Goal: Obtain resource: Download file/media

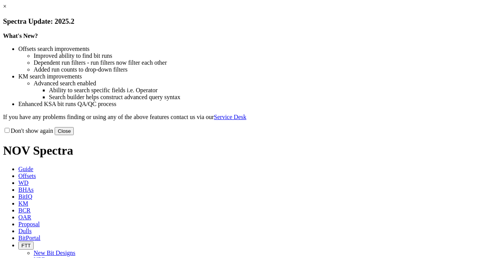
click at [74, 135] on button "Close" at bounding box center [64, 131] width 19 height 8
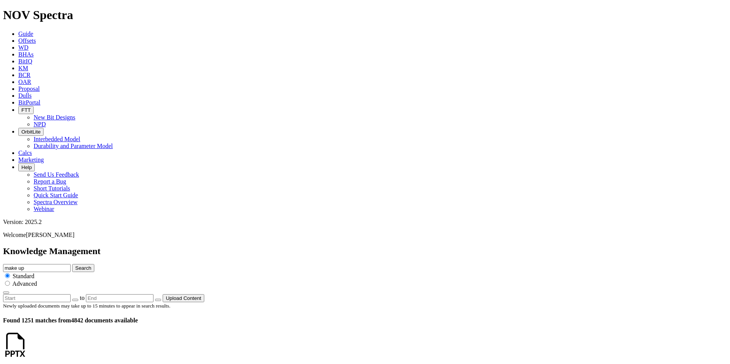
click at [18, 99] on icon at bounding box center [18, 102] width 0 height 6
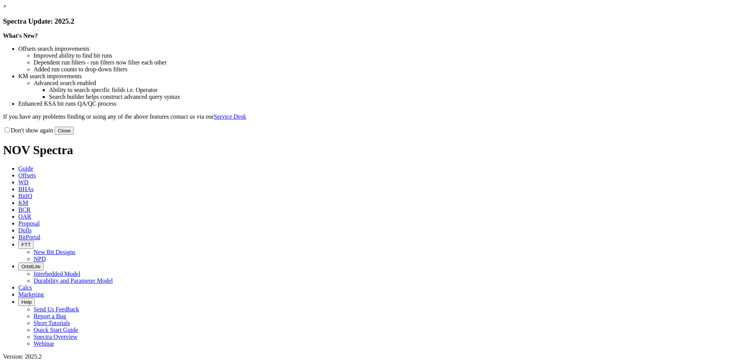
click at [478, 135] on div "Don't show again Close" at bounding box center [365, 130] width 724 height 8
click at [74, 135] on button "Close" at bounding box center [64, 131] width 19 height 8
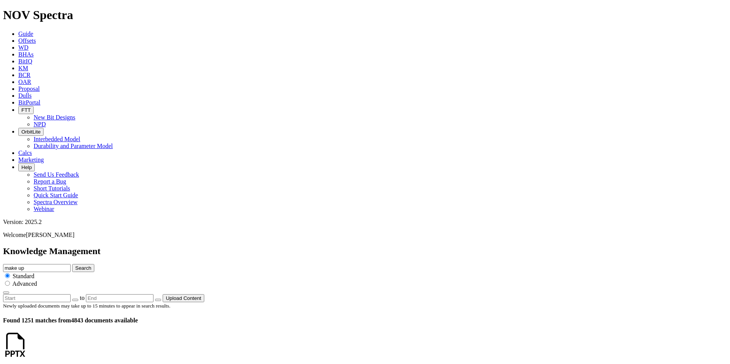
click at [28, 251] on icon at bounding box center [28, 352] width 0 height 6
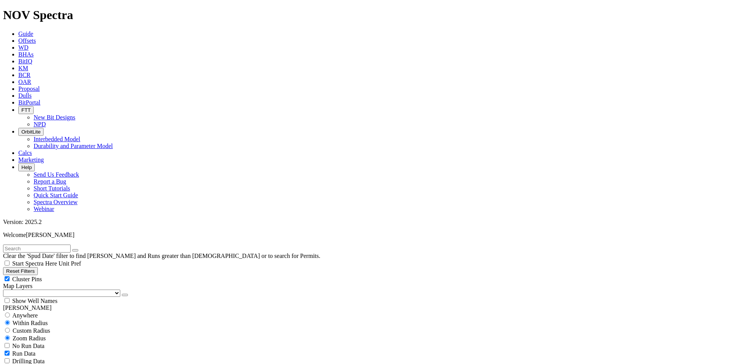
scroll to position [267, 0]
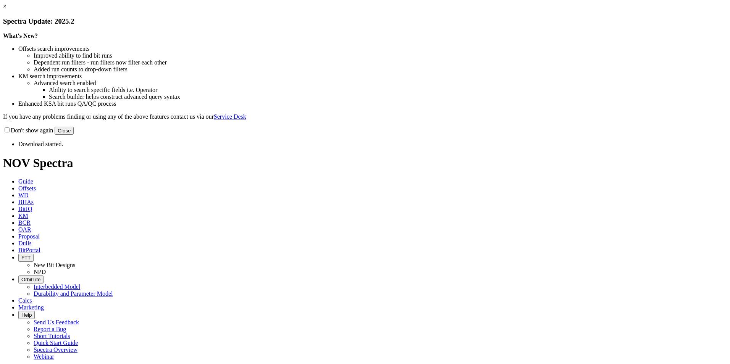
click at [74, 135] on button "Close" at bounding box center [64, 131] width 19 height 8
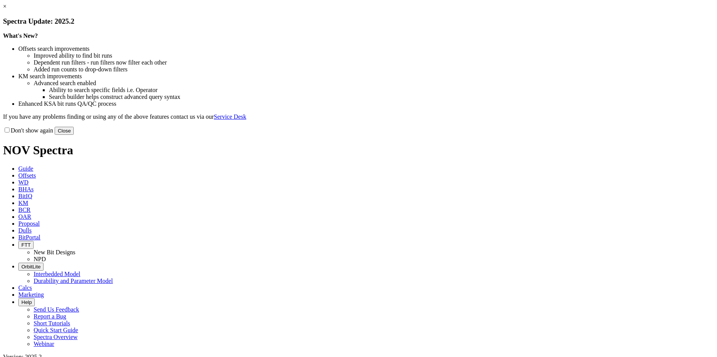
click at [74, 135] on button "Close" at bounding box center [64, 131] width 19 height 8
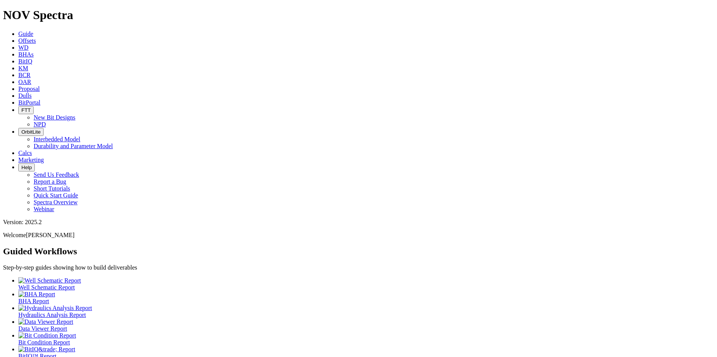
click at [40, 99] on span "BitPortal" at bounding box center [29, 102] width 22 height 6
